Goal: Task Accomplishment & Management: Complete application form

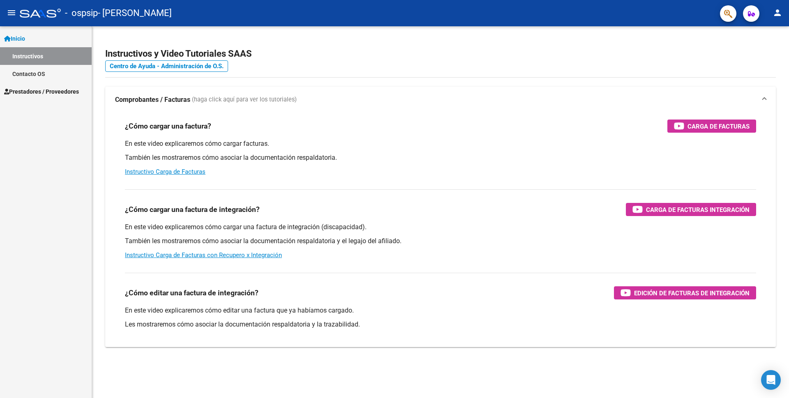
click at [34, 58] on link "Instructivos" at bounding box center [46, 56] width 92 height 18
click at [37, 92] on span "Prestadores / Proveedores" at bounding box center [41, 91] width 75 height 9
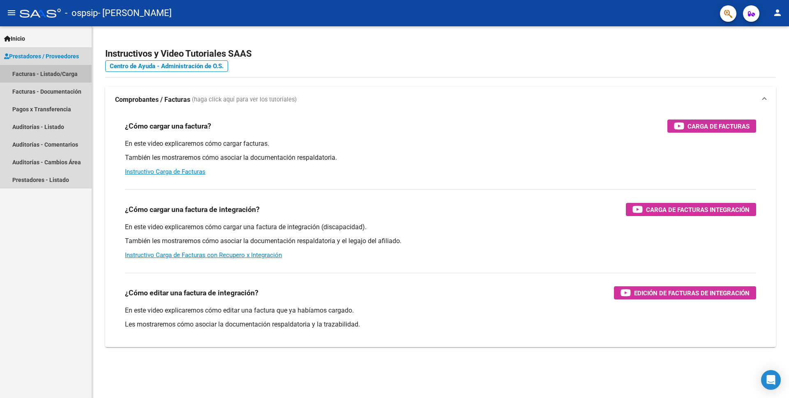
click at [44, 73] on link "Facturas - Listado/Carga" at bounding box center [46, 74] width 92 height 18
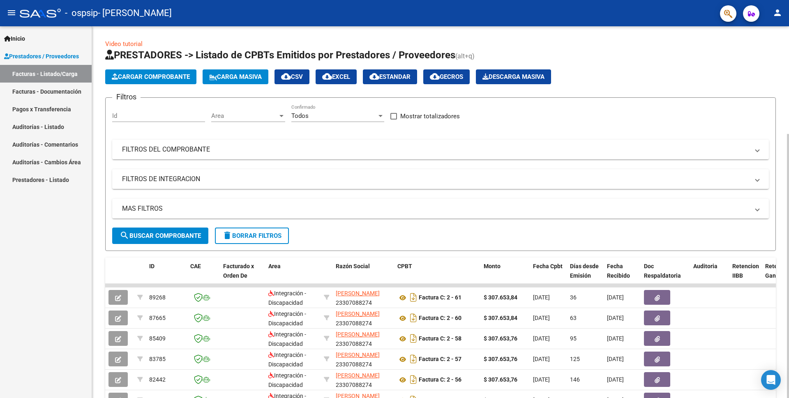
click at [138, 74] on span "Cargar Comprobante" at bounding box center [151, 76] width 78 height 7
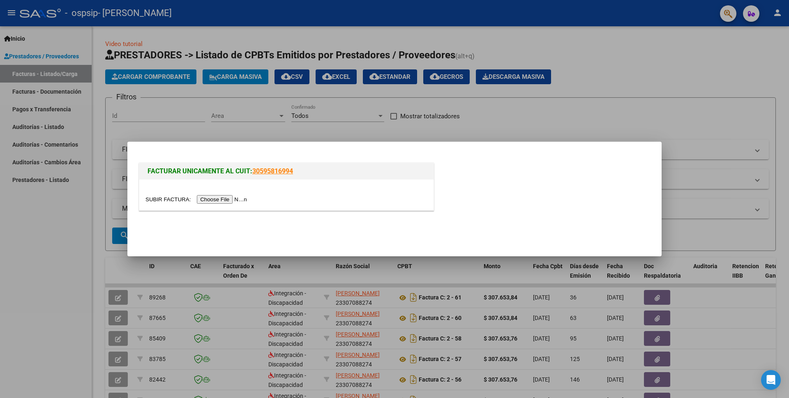
click at [234, 200] on input "file" at bounding box center [197, 199] width 104 height 9
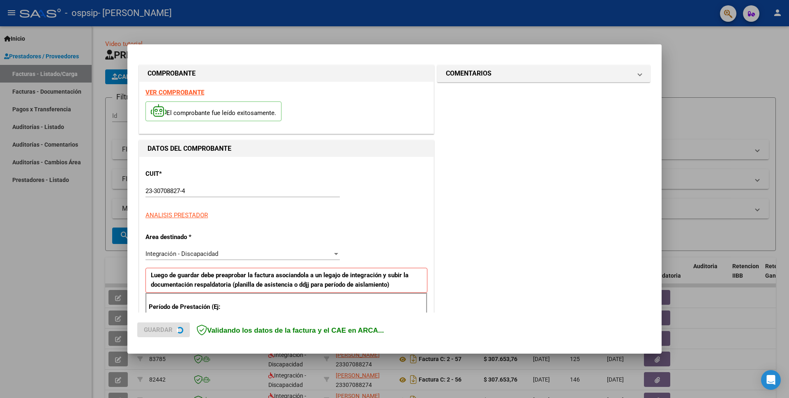
scroll to position [141, 0]
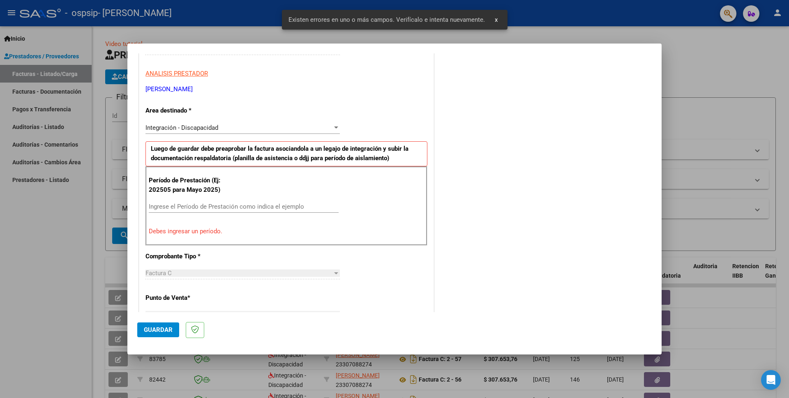
click at [193, 209] on input "Ingrese el Período de Prestación como indica el ejemplo" at bounding box center [244, 206] width 190 height 7
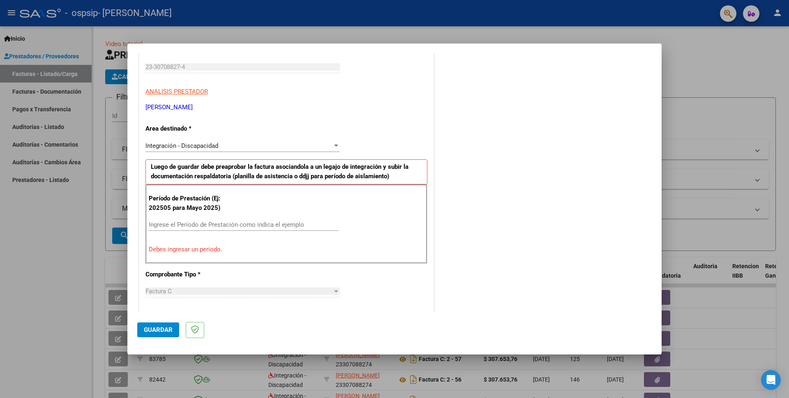
scroll to position [164, 0]
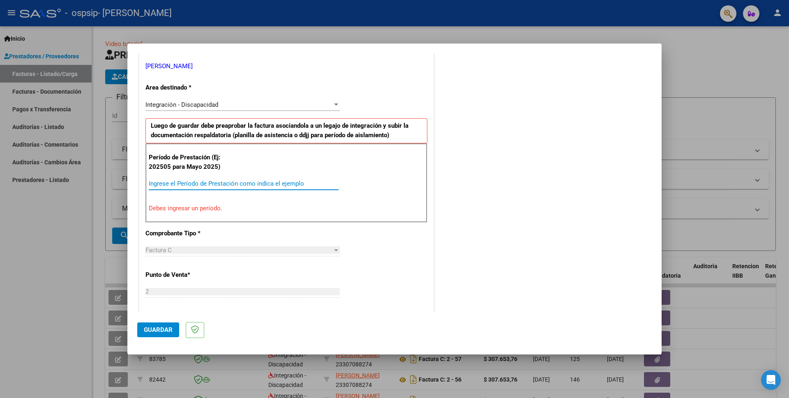
click at [158, 186] on input "Ingrese el Período de Prestación como indica el ejemplo" at bounding box center [244, 183] width 190 height 7
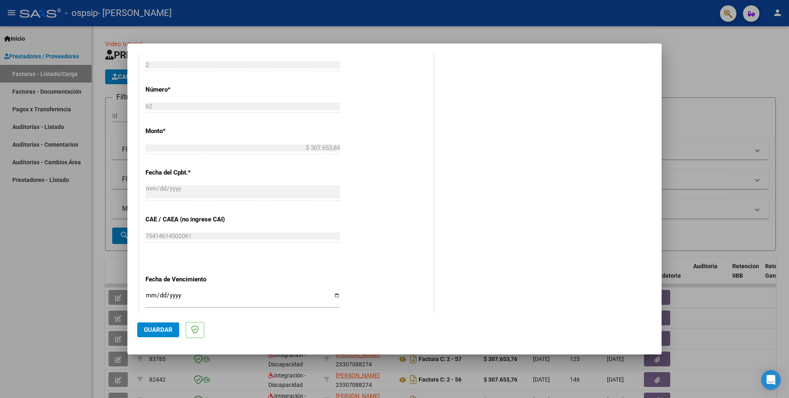
scroll to position [452, 0]
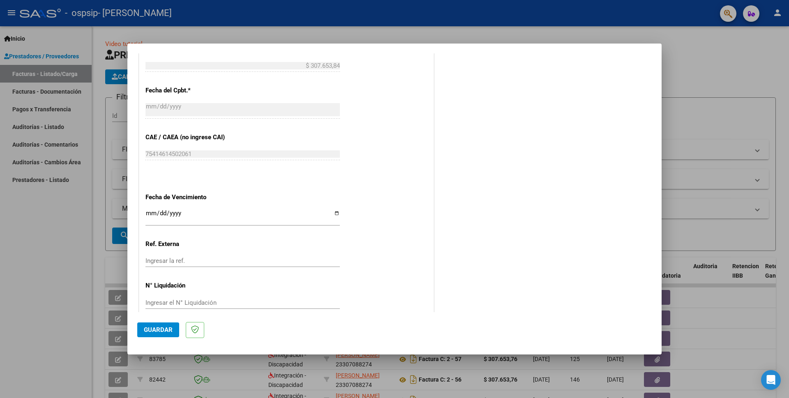
type input "202509"
click at [145, 209] on div "CUIT * 23-30708827-4 Ingresar CUIT ANALISIS PRESTADOR [PERSON_NAME] ARCA Padrón…" at bounding box center [286, 14] width 294 height 618
click at [149, 210] on input "Ingresar la fecha" at bounding box center [242, 216] width 194 height 13
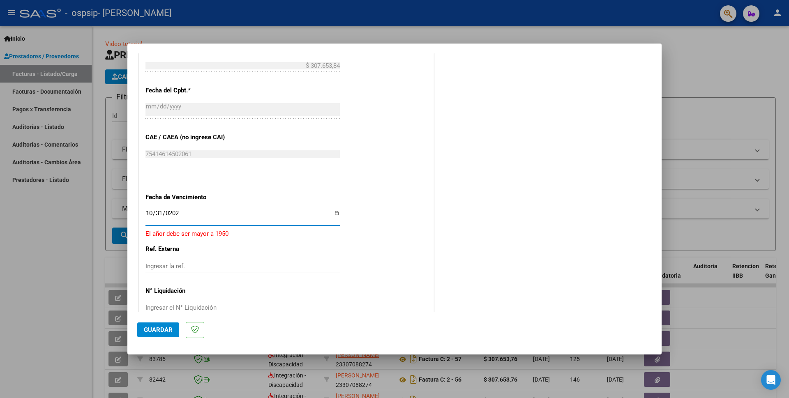
type input "[DATE]"
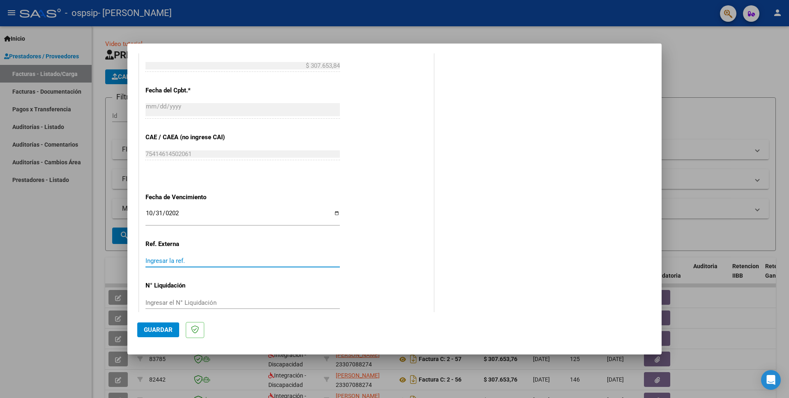
click at [154, 257] on input "Ingresar la ref." at bounding box center [242, 260] width 194 height 7
type input "1"
click at [149, 299] on input "Ingresar el N° Liquidación" at bounding box center [242, 302] width 194 height 7
type input "1"
click at [153, 333] on span "Guardar" at bounding box center [158, 329] width 29 height 7
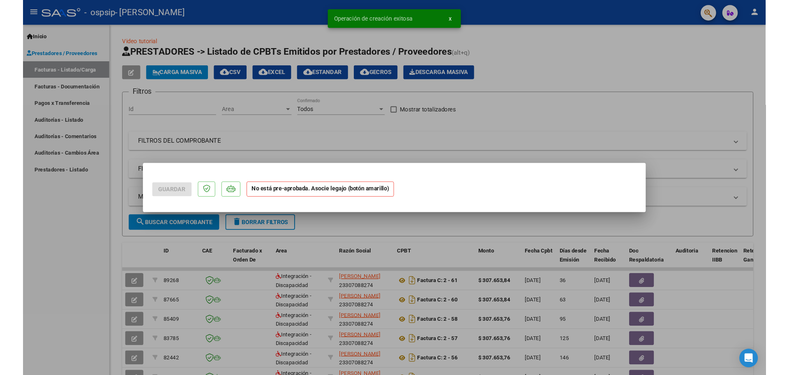
scroll to position [0, 0]
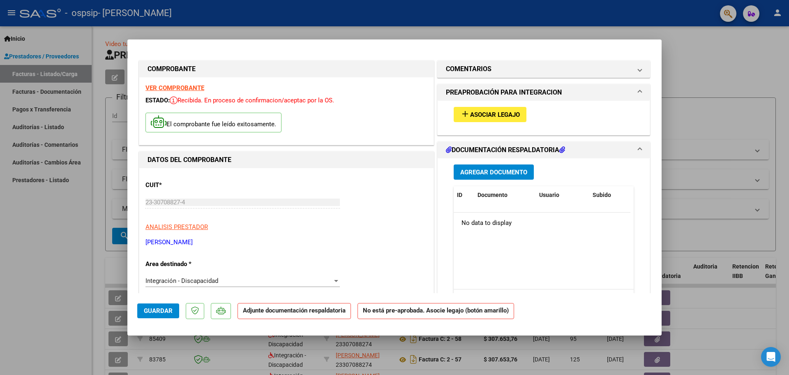
click at [490, 172] on span "Agregar Documento" at bounding box center [493, 171] width 67 height 7
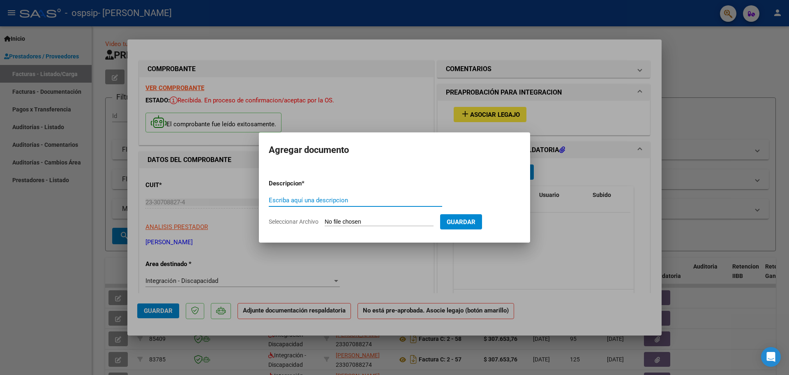
click at [290, 200] on input "Escriba aquí una descripcion" at bounding box center [355, 199] width 173 height 7
type input "S"
type input "CAE"
click at [393, 222] on input "Seleccionar Archivo" at bounding box center [379, 222] width 109 height 8
type input "C:\fakepath\SEP. CAE 2025.pdf"
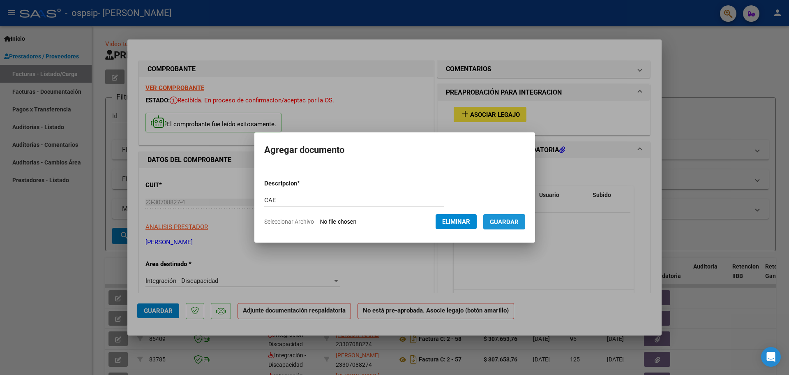
click at [508, 222] on span "Guardar" at bounding box center [504, 221] width 29 height 7
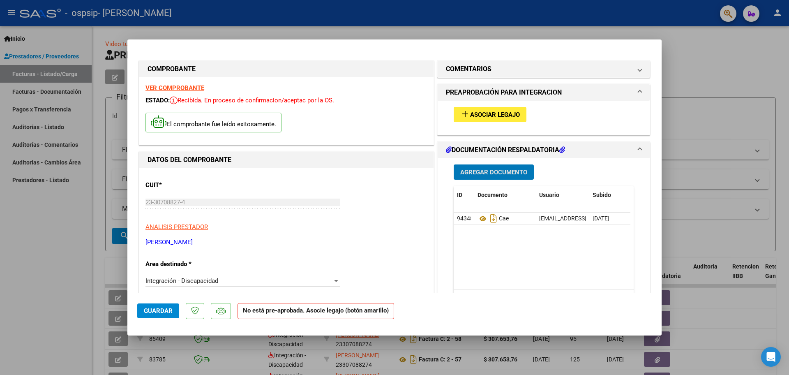
click at [496, 171] on span "Agregar Documento" at bounding box center [493, 171] width 67 height 7
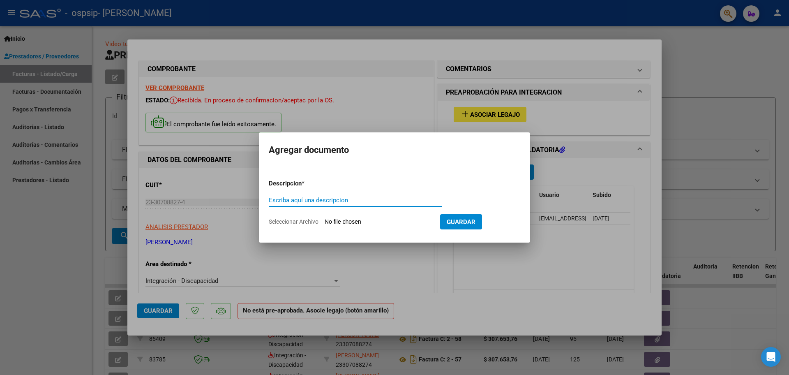
click at [288, 200] on input "Escriba aquí una descripcion" at bounding box center [355, 199] width 173 height 7
type input "A"
type input "PLANILLA DE ASISTENCIA Y AUTORIZACIÓN"
drag, startPoint x: 333, startPoint y: 224, endPoint x: 324, endPoint y: 220, distance: 9.8
click at [324, 218] on form "Descripcion * PLANILLA DE ASISTENCIA Y AUTORIZACIÓN Escriba aquí una descripcio…" at bounding box center [394, 203] width 251 height 60
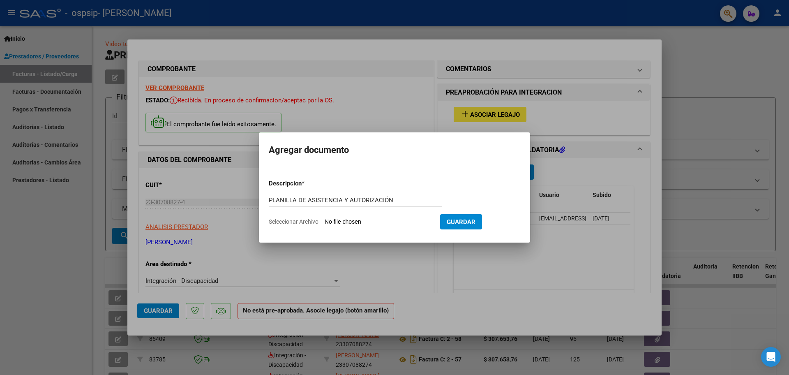
click at [330, 218] on input "Seleccionar Archivo" at bounding box center [379, 222] width 109 height 8
type input "C:\fakepath\SEPTIEMBRE ASISTENCIA Y AUTORIZACIÓN.pdf"
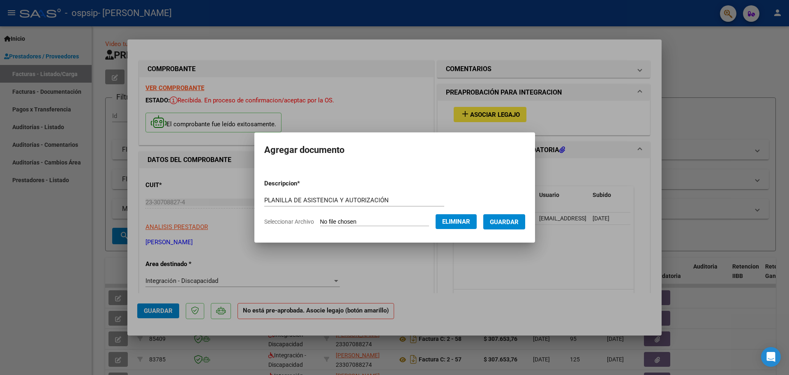
click at [514, 219] on span "Guardar" at bounding box center [504, 221] width 29 height 7
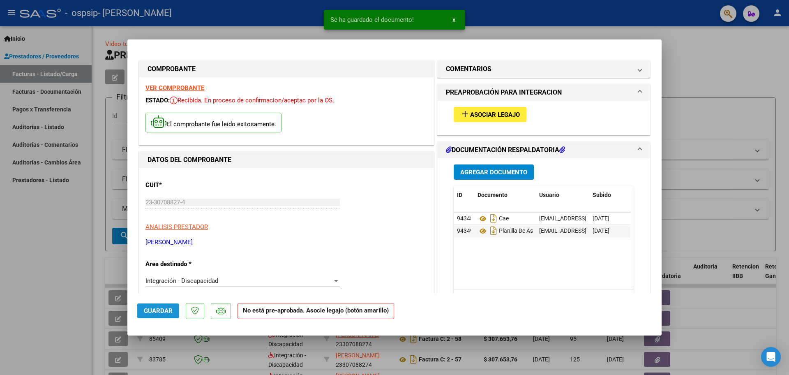
click at [160, 310] on span "Guardar" at bounding box center [158, 310] width 29 height 7
click at [729, 120] on div at bounding box center [394, 187] width 789 height 375
